Goal: Task Accomplishment & Management: Use online tool/utility

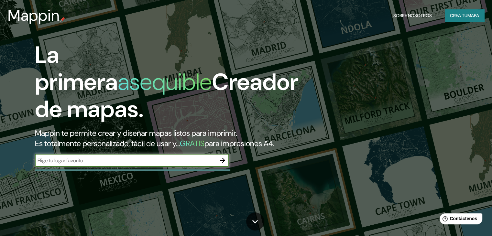
click at [133, 164] on input "text" at bounding box center [125, 160] width 181 height 7
type input "talara"
click at [224, 163] on icon "button" at bounding box center [222, 160] width 5 height 5
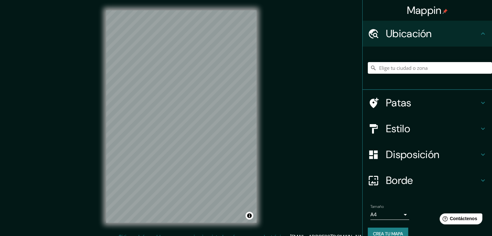
click at [158, 158] on div "© Mapbox © OpenStreetMap Improve this map" at bounding box center [181, 116] width 171 height 233
drag, startPoint x: 103, startPoint y: 193, endPoint x: 293, endPoint y: 126, distance: 201.5
click at [281, 130] on div "Mappin Ubicación Patas Estilo Disposición Borde Elige un borde. Consejo : puede…" at bounding box center [246, 121] width 492 height 243
click at [96, 13] on div "© Mapbox © OpenStreetMap Improve this map" at bounding box center [181, 116] width 171 height 233
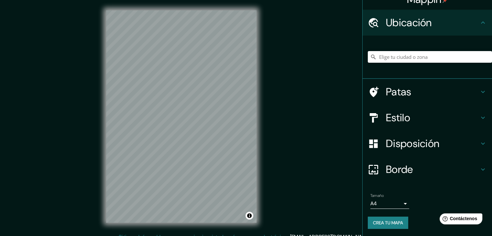
scroll to position [11, 0]
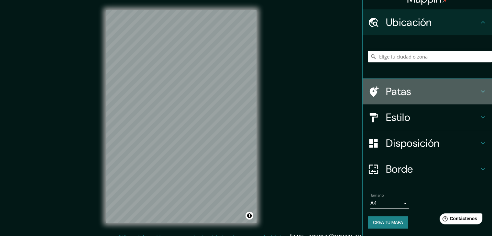
click at [480, 92] on icon at bounding box center [483, 92] width 8 height 8
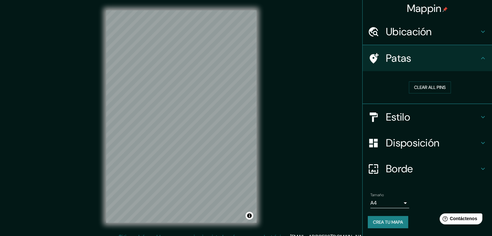
scroll to position [1, 0]
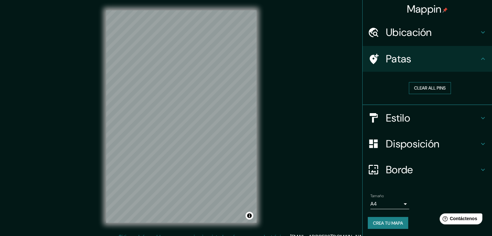
click at [420, 89] on button "Clear all pins" at bounding box center [430, 88] width 42 height 12
click at [419, 89] on button "Clear all pins" at bounding box center [430, 88] width 42 height 12
click at [419, 88] on button "Clear all pins" at bounding box center [430, 88] width 42 height 12
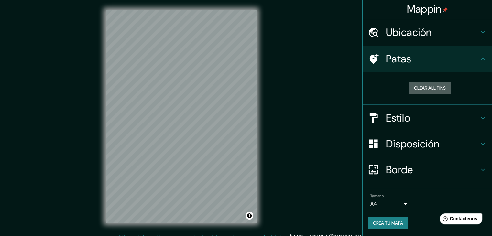
click at [419, 88] on button "Clear all pins" at bounding box center [430, 88] width 42 height 12
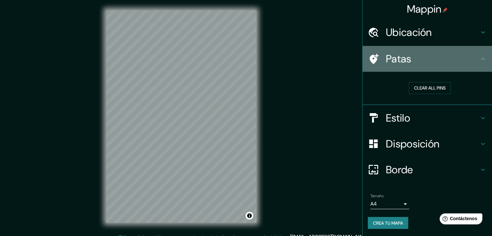
click at [372, 57] on icon at bounding box center [373, 59] width 9 height 10
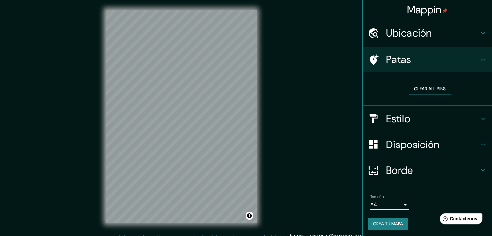
scroll to position [0, 0]
click at [457, 62] on h4 "Patas" at bounding box center [432, 60] width 93 height 13
click at [481, 59] on icon at bounding box center [483, 60] width 4 height 2
click at [446, 118] on h4 "Estilo" at bounding box center [432, 119] width 93 height 13
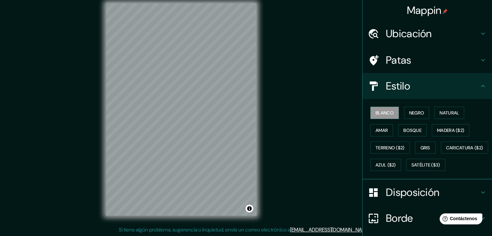
scroll to position [7, 0]
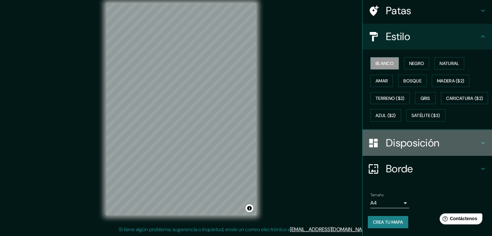
click at [480, 140] on icon at bounding box center [483, 143] width 8 height 8
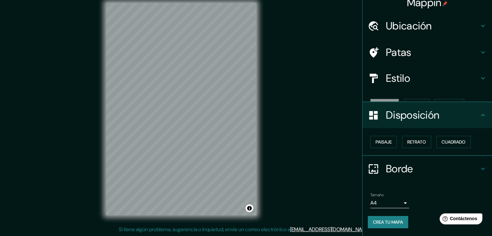
scroll to position [0, 0]
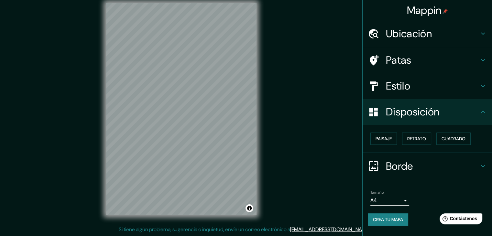
click at [483, 161] on div "Borde" at bounding box center [426, 166] width 129 height 26
